Goal: Task Accomplishment & Management: Manage account settings

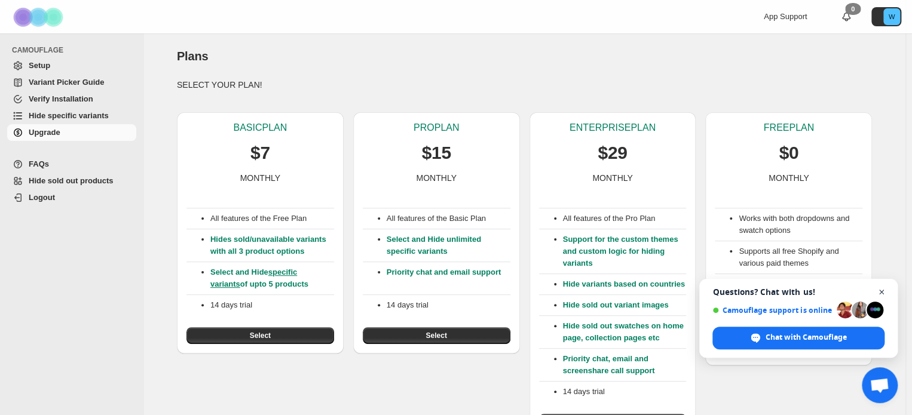
click at [880, 294] on span "Close chat" at bounding box center [882, 292] width 15 height 15
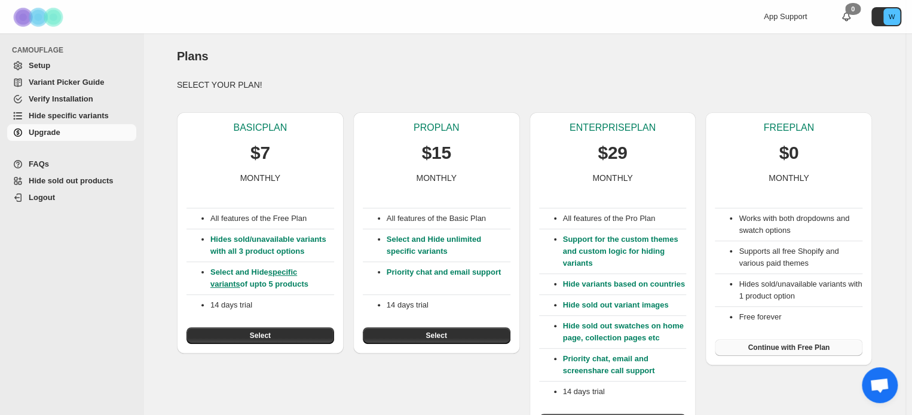
click at [809, 346] on span "Continue with Free Plan" at bounding box center [789, 348] width 82 height 10
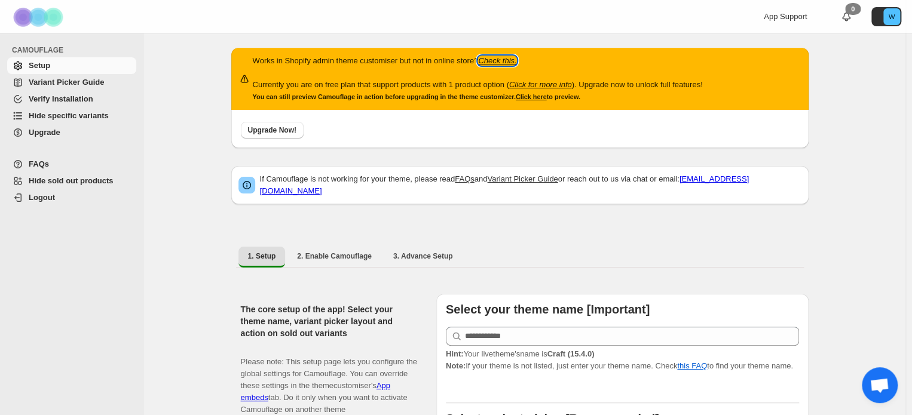
click at [505, 59] on icon "Check this." at bounding box center [497, 60] width 38 height 9
click at [33, 195] on span "Logout" at bounding box center [42, 197] width 26 height 9
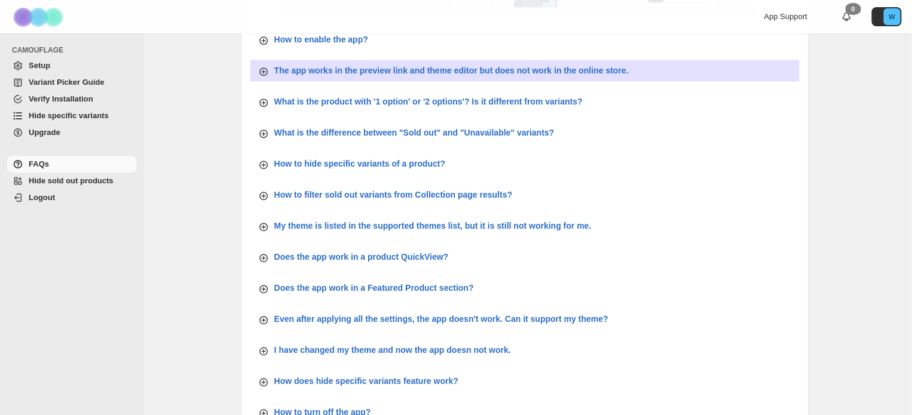
scroll to position [392, 0]
click at [536, 74] on p "The app works in the preview link and theme editor but does not work in the onl…" at bounding box center [451, 71] width 355 height 12
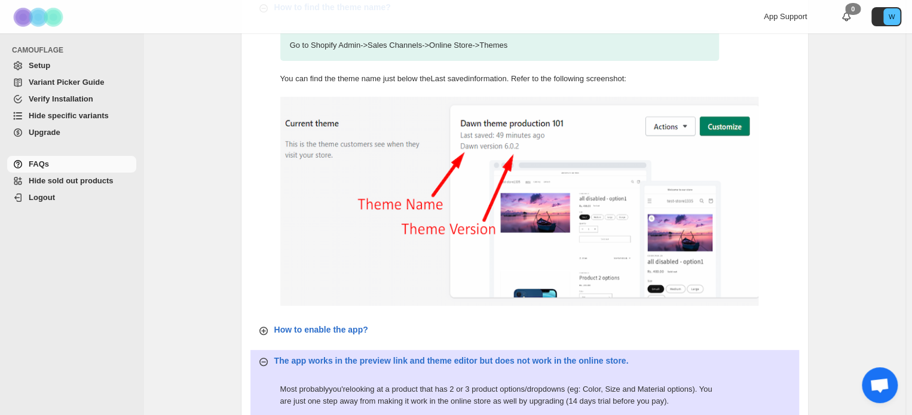
scroll to position [33, 0]
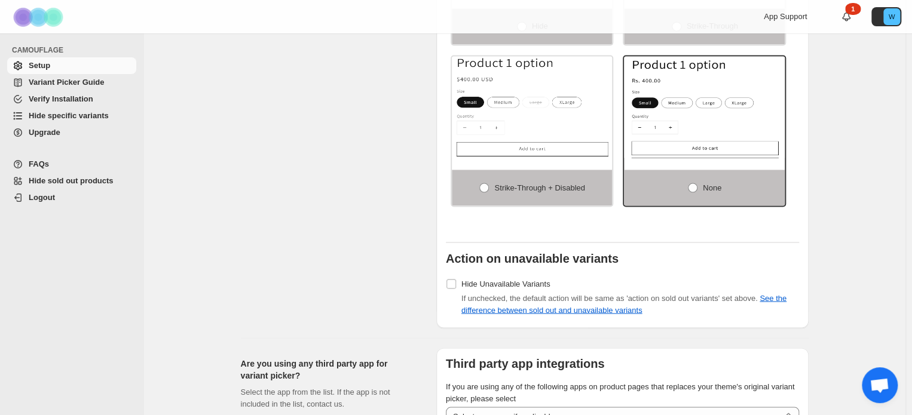
scroll to position [944, 0]
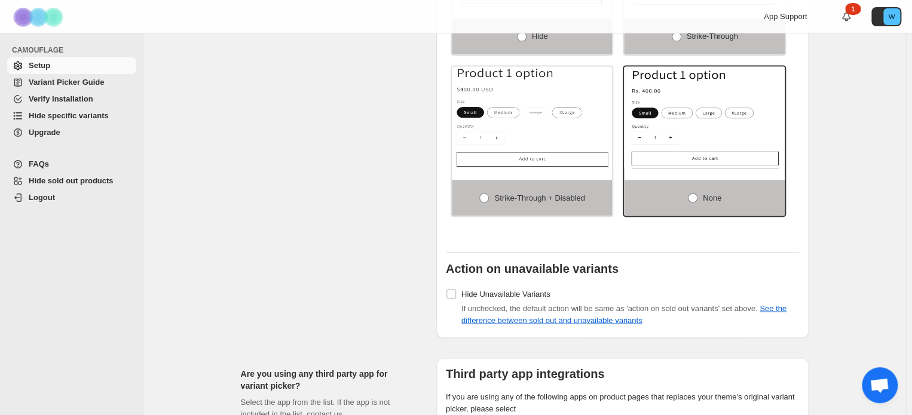
click at [41, 20] on img at bounding box center [40, 17] width 60 height 33
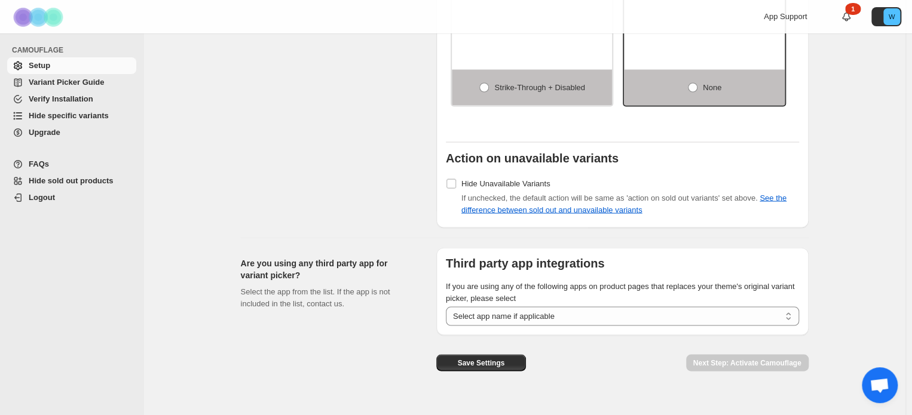
scroll to position [1064, 0]
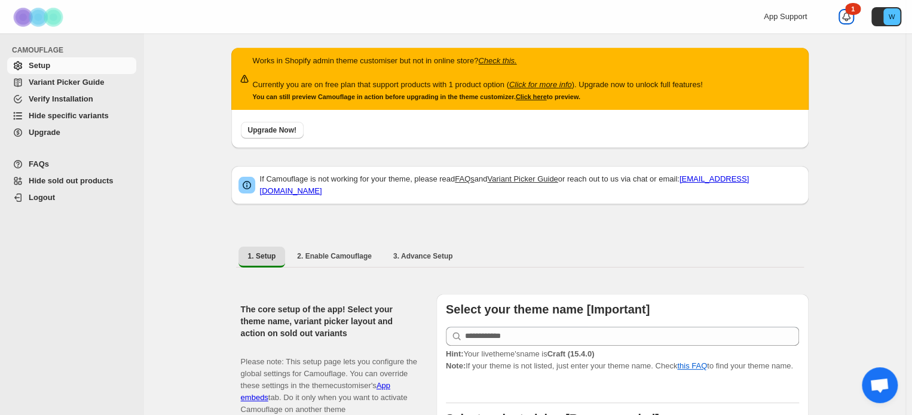
click at [858, 12] on div "1" at bounding box center [853, 9] width 16 height 12
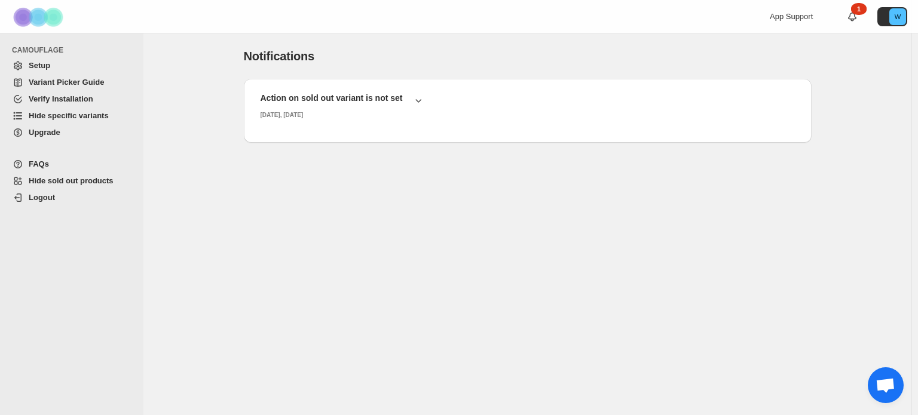
click at [21, 198] on icon "Navigation" at bounding box center [19, 198] width 5 height 8
